Goal: Transaction & Acquisition: Purchase product/service

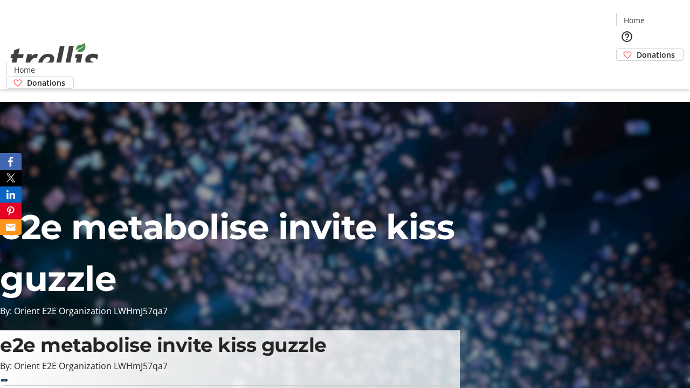
click at [637, 49] on span "Donations" at bounding box center [656, 54] width 38 height 11
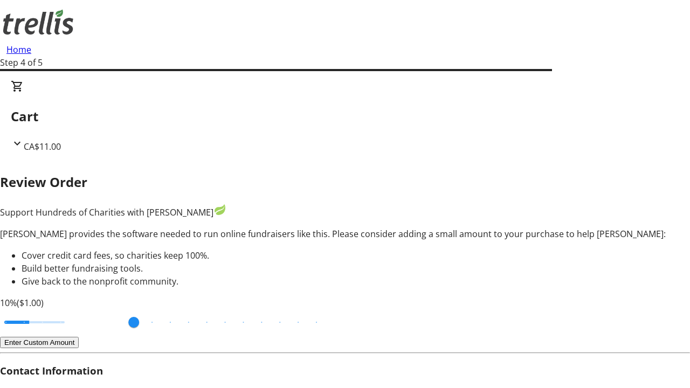
type input "20"
click at [76, 311] on input "Cover fees percentage" at bounding box center [34, 323] width 83 height 24
